Goal: Check status

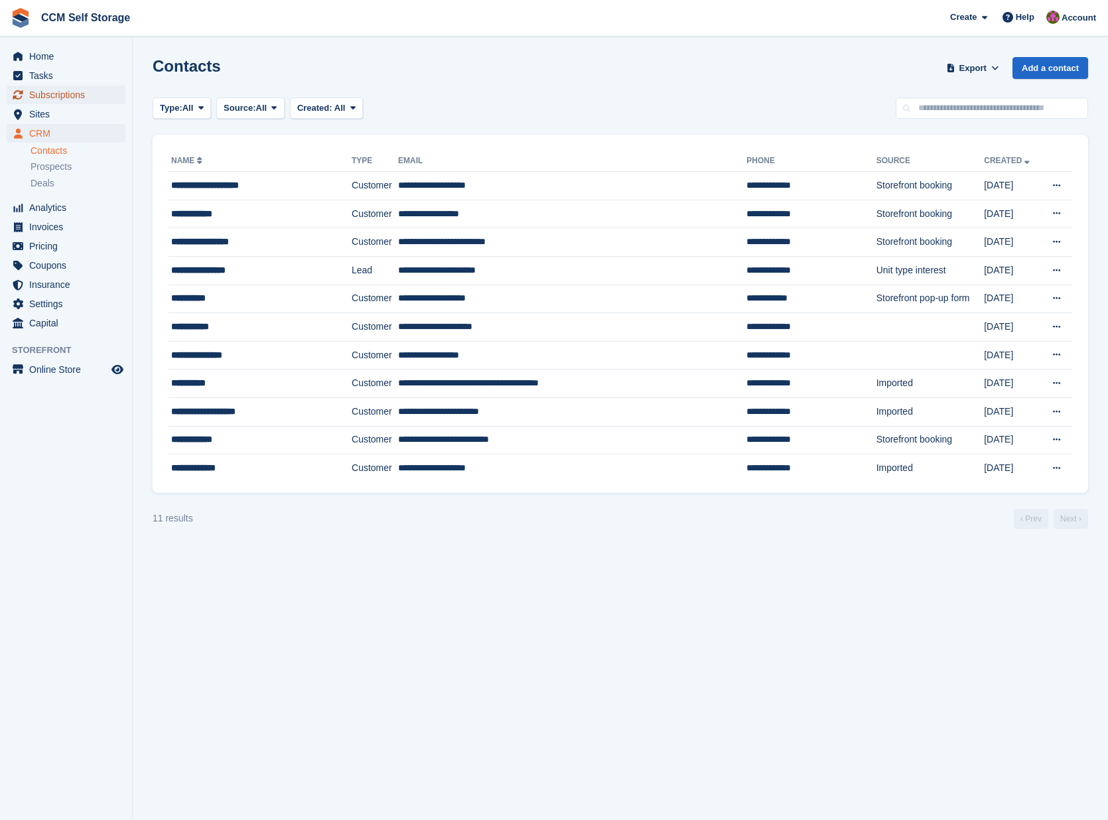
click at [79, 94] on span "Subscriptions" at bounding box center [69, 95] width 80 height 19
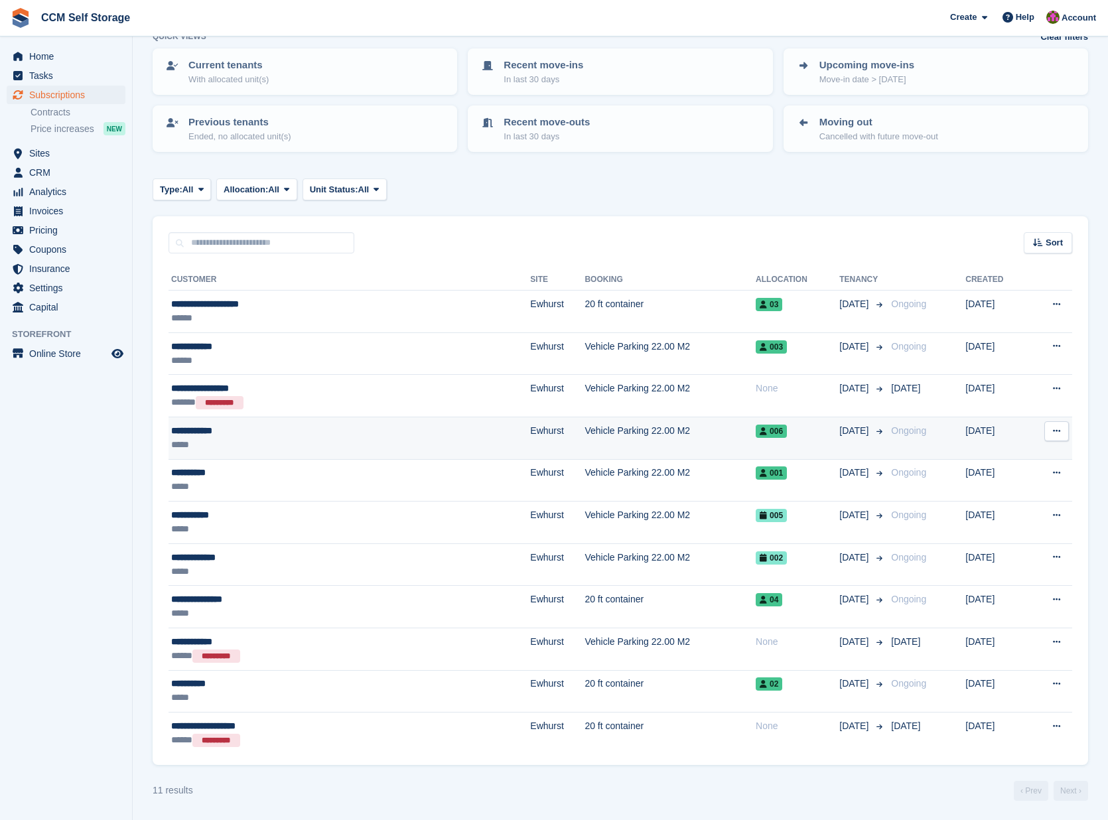
scroll to position [78, 0]
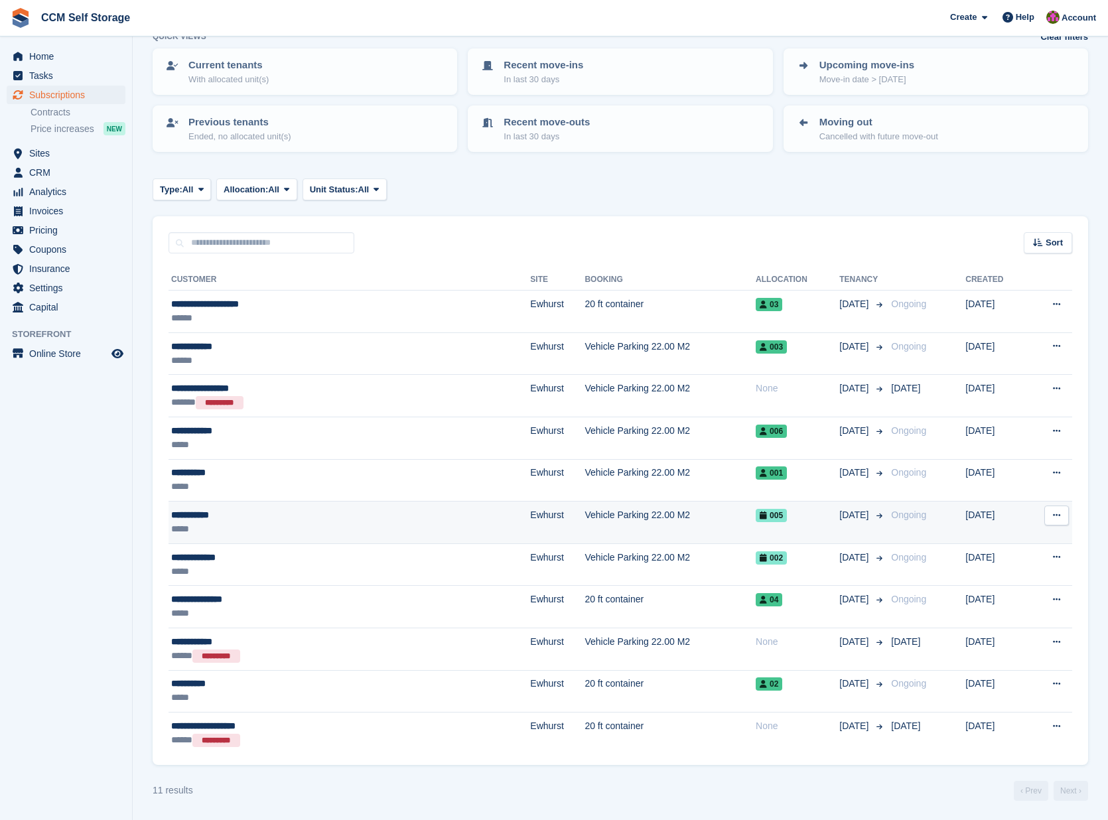
click at [289, 519] on div "**********" at bounding box center [281, 515] width 220 height 14
